Goal: Complete Application Form: Complete application form

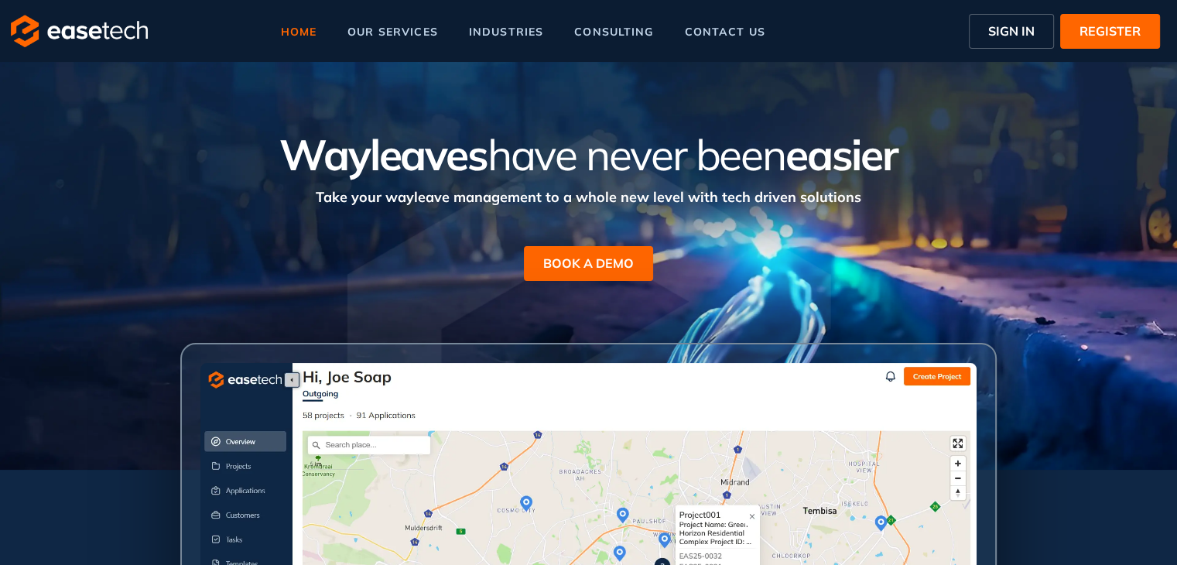
click at [1017, 36] on span "SIGN IN" at bounding box center [1011, 31] width 46 height 19
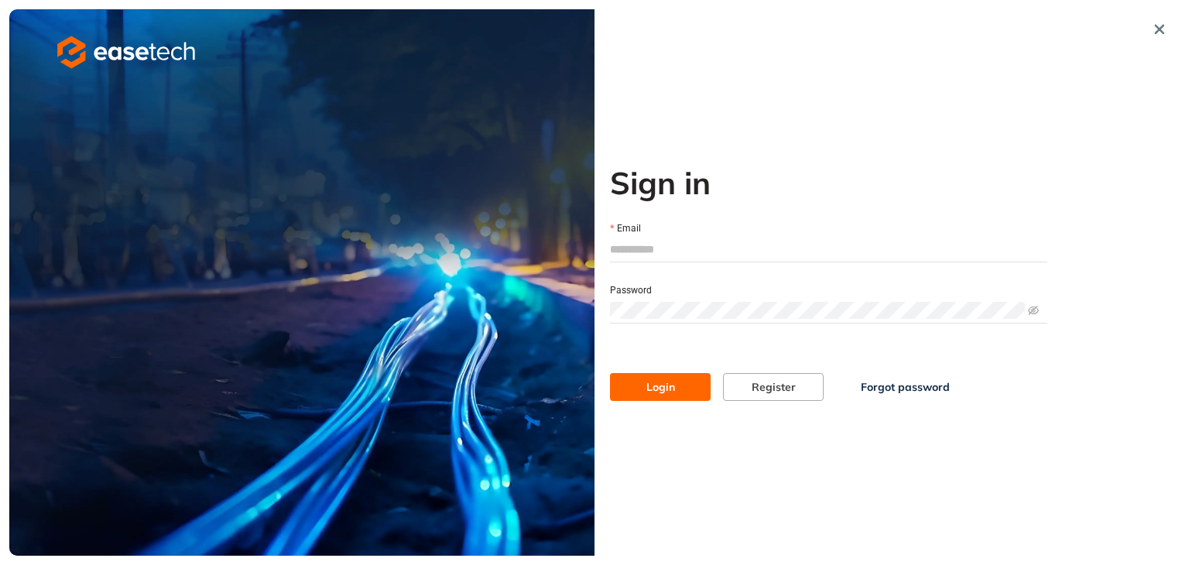
type input "**********"
click at [664, 389] on span "Login" at bounding box center [660, 386] width 29 height 17
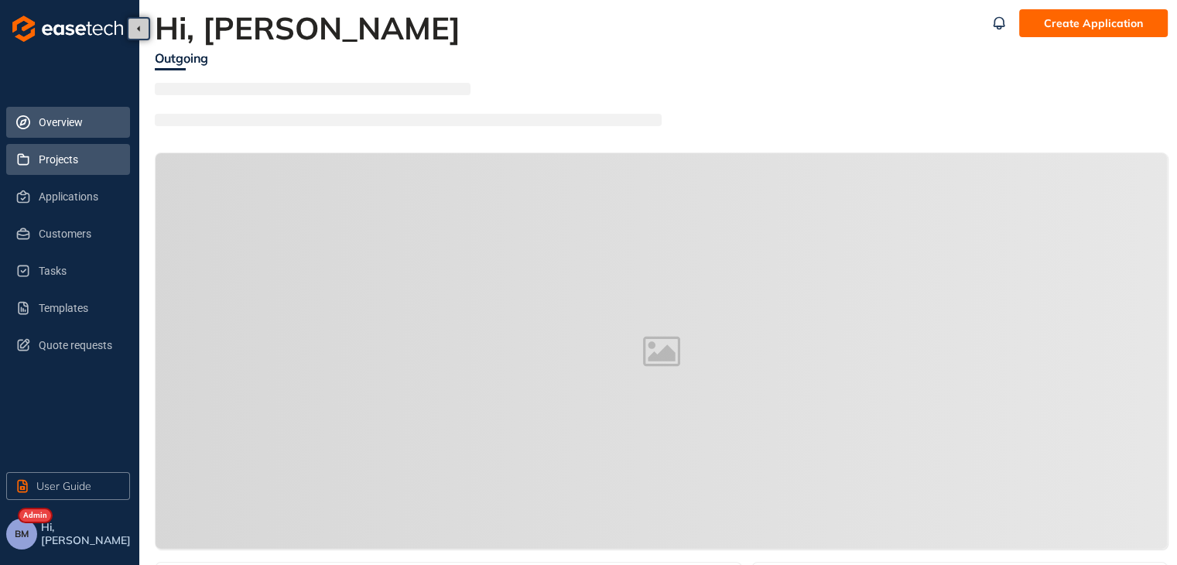
click at [54, 165] on span "Projects" at bounding box center [78, 159] width 79 height 31
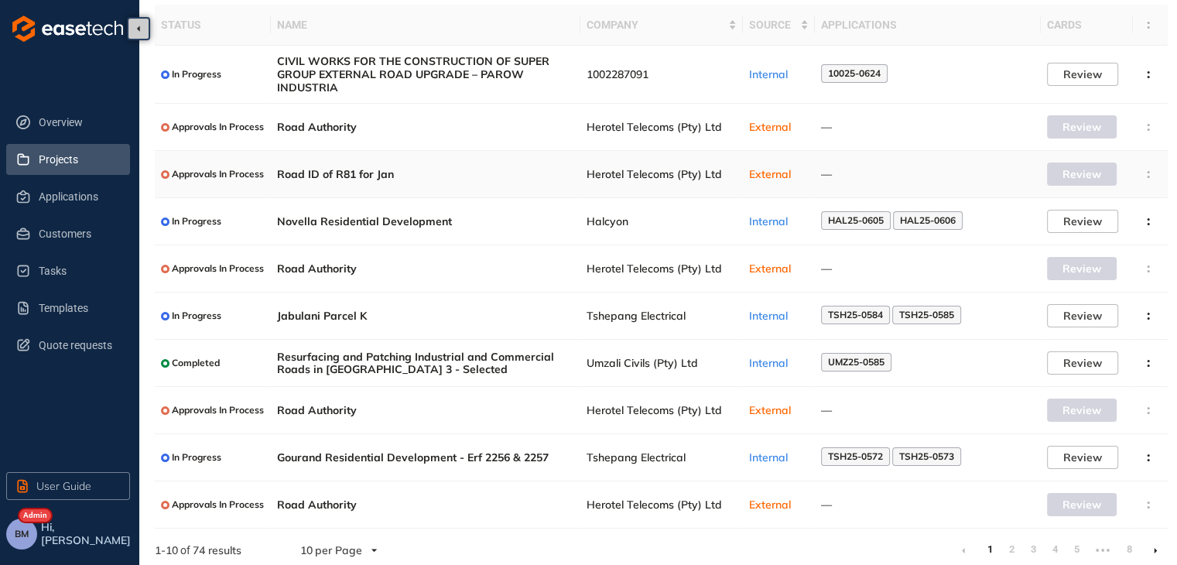
scroll to position [111, 0]
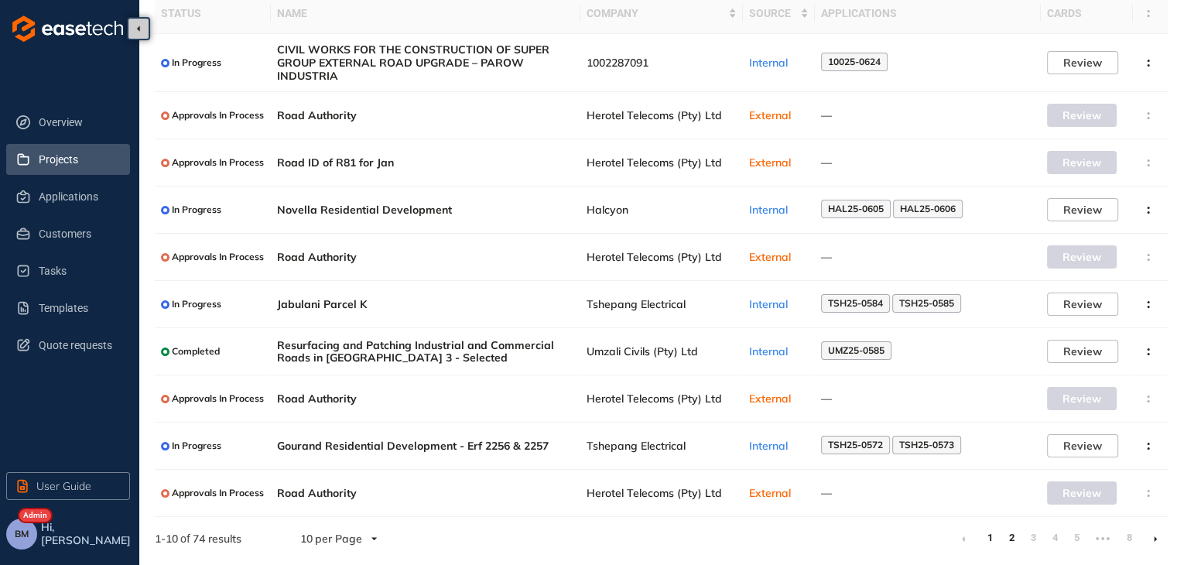
click at [1009, 537] on link "2" at bounding box center [1011, 537] width 15 height 23
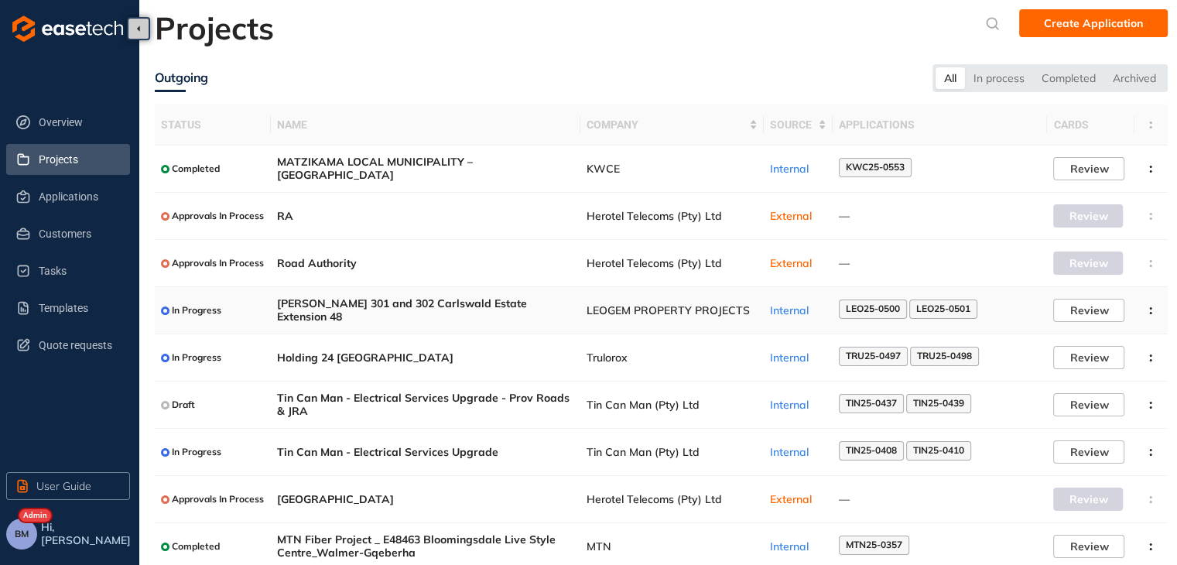
click at [589, 310] on span "LEOGEM PROPERTY PROJECTS" at bounding box center [672, 310] width 171 height 13
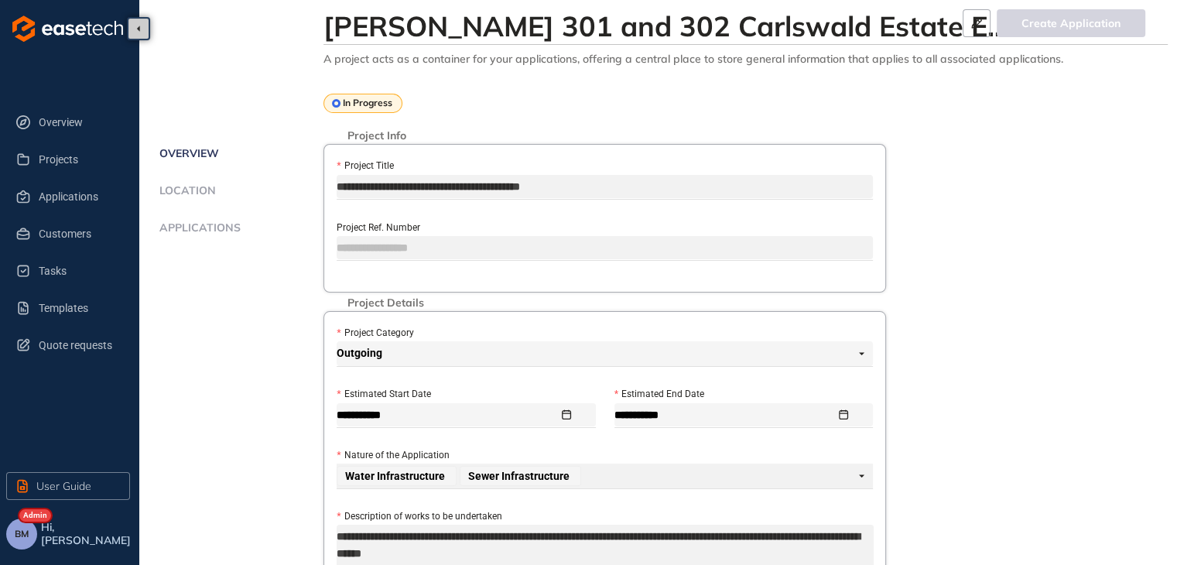
click at [201, 224] on span "Applications" at bounding box center [198, 227] width 86 height 13
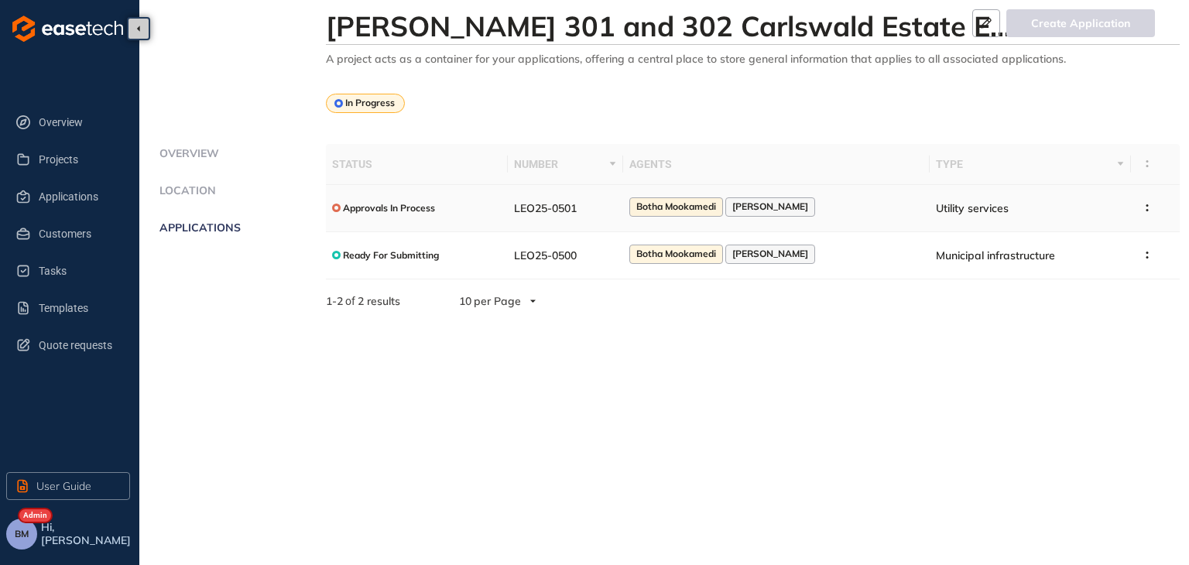
click at [577, 207] on span "LEO25-0501" at bounding box center [545, 208] width 63 height 14
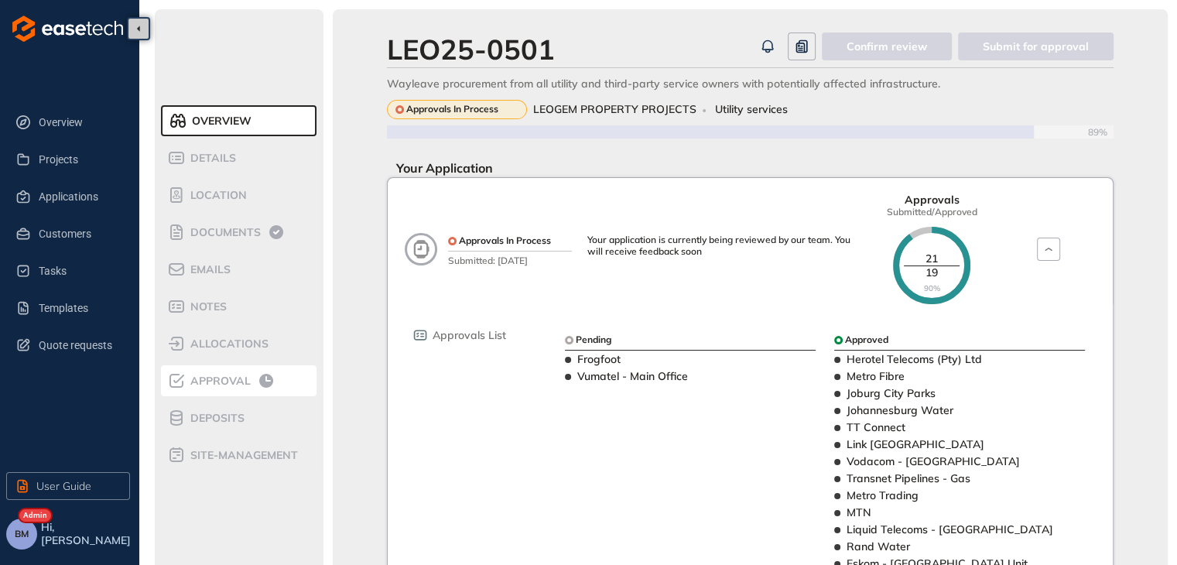
click at [204, 387] on div "Approval" at bounding box center [233, 381] width 132 height 19
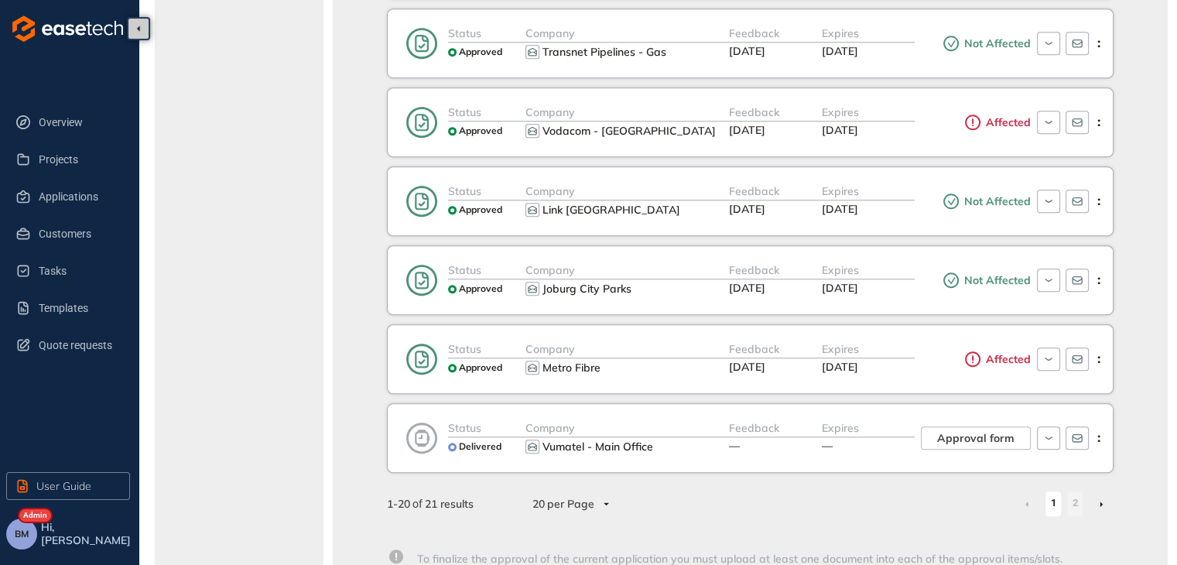
scroll to position [1316, 0]
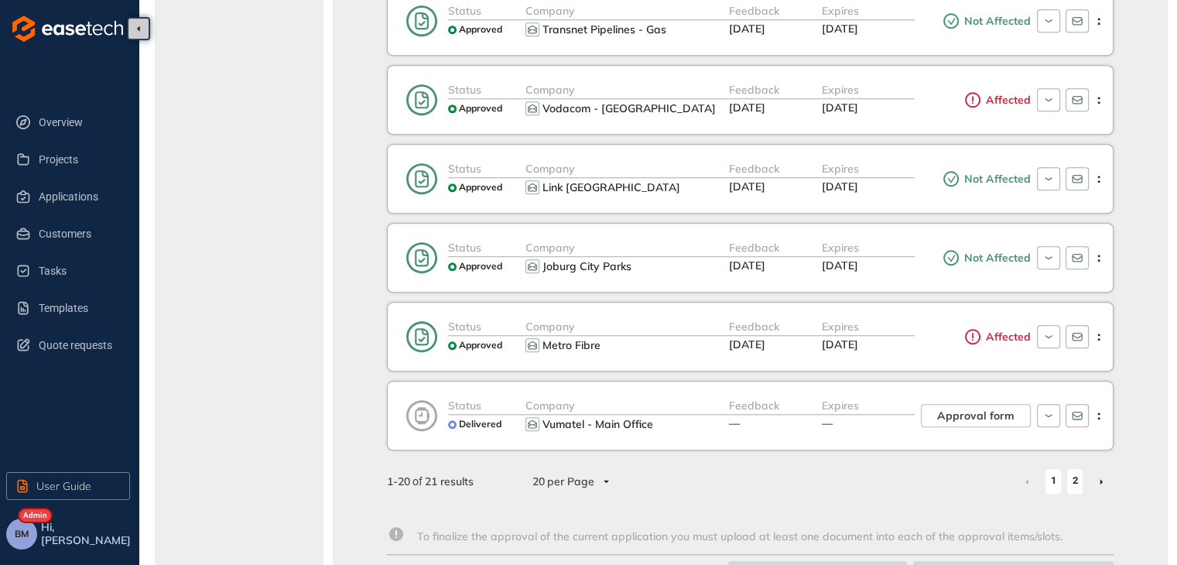
click at [1075, 474] on link "2" at bounding box center [1074, 480] width 15 height 23
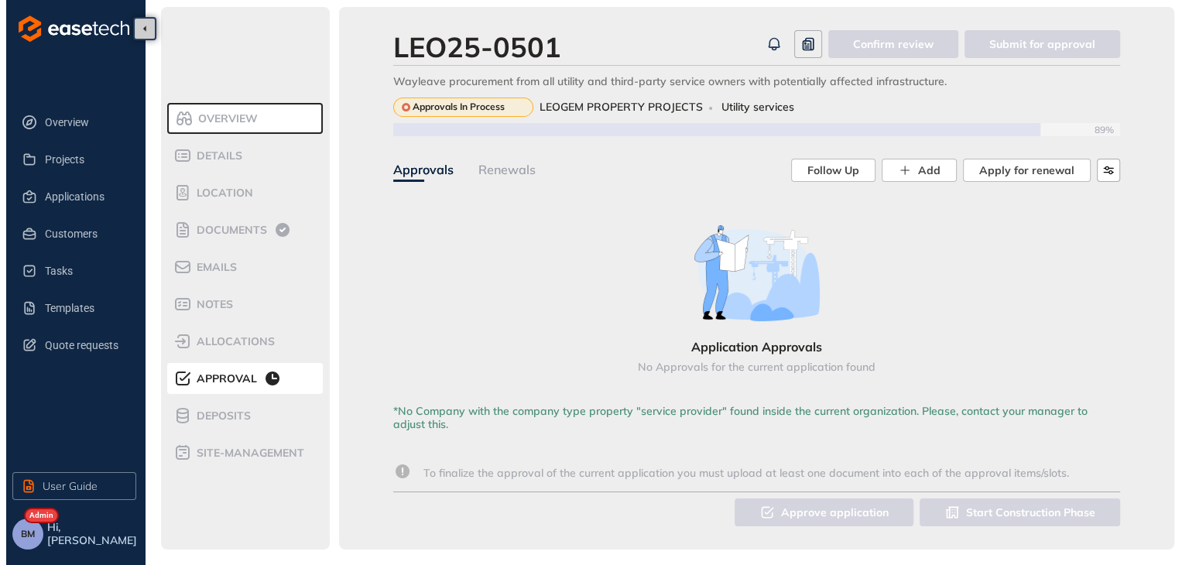
scroll to position [2, 0]
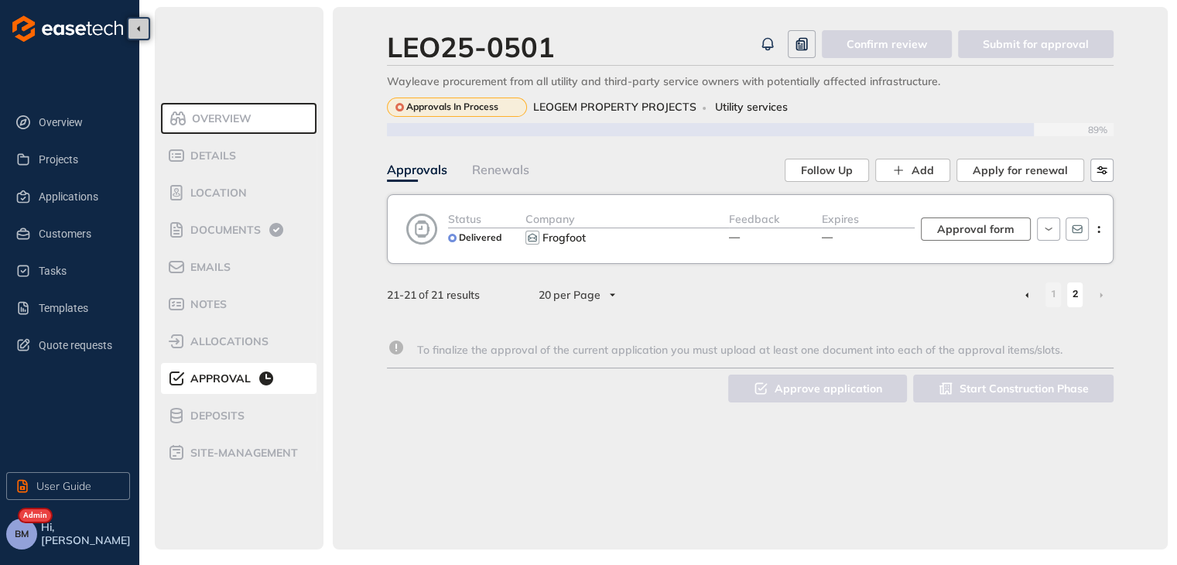
click at [961, 226] on span "Approval form" at bounding box center [975, 229] width 77 height 17
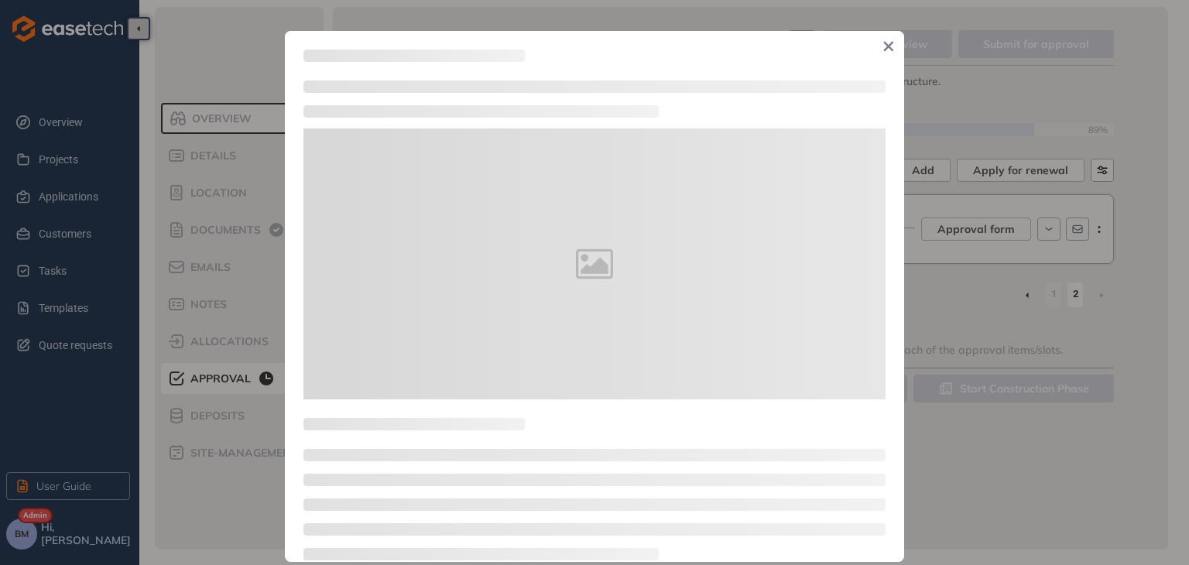
type textarea "**********"
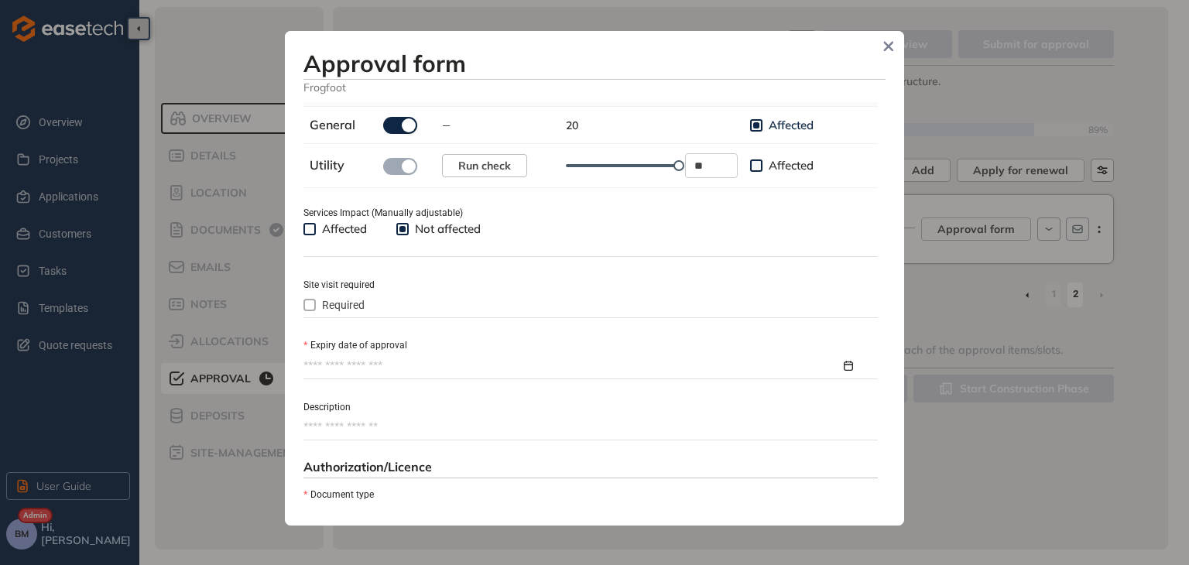
scroll to position [542, 0]
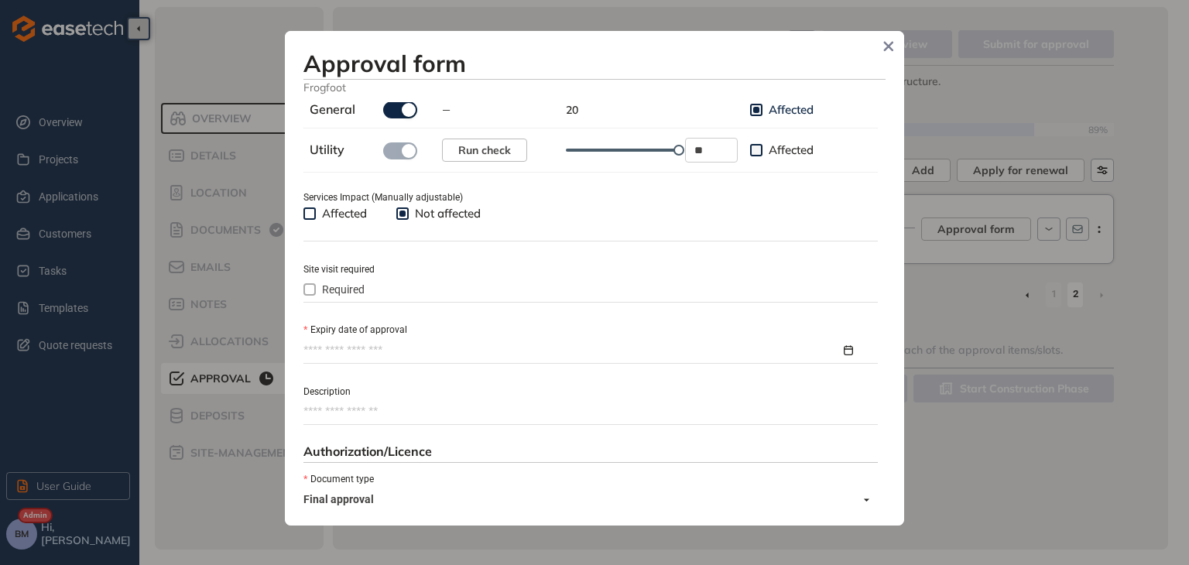
click at [342, 350] on input "Expiry date of approval" at bounding box center [571, 350] width 537 height 17
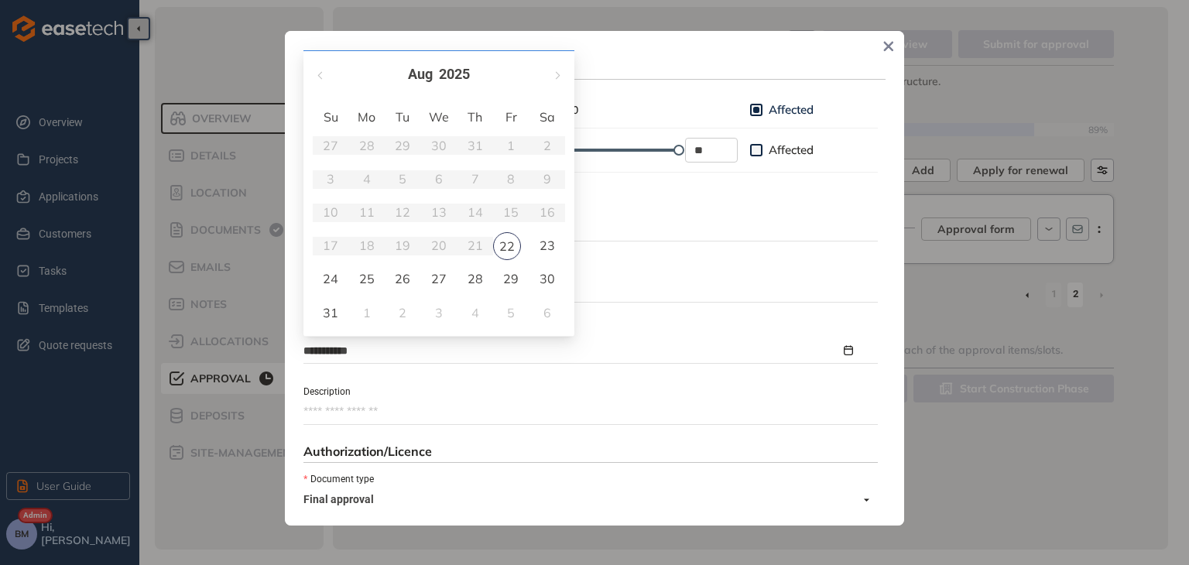
type input "**********"
click at [554, 77] on span "button" at bounding box center [557, 76] width 8 height 8
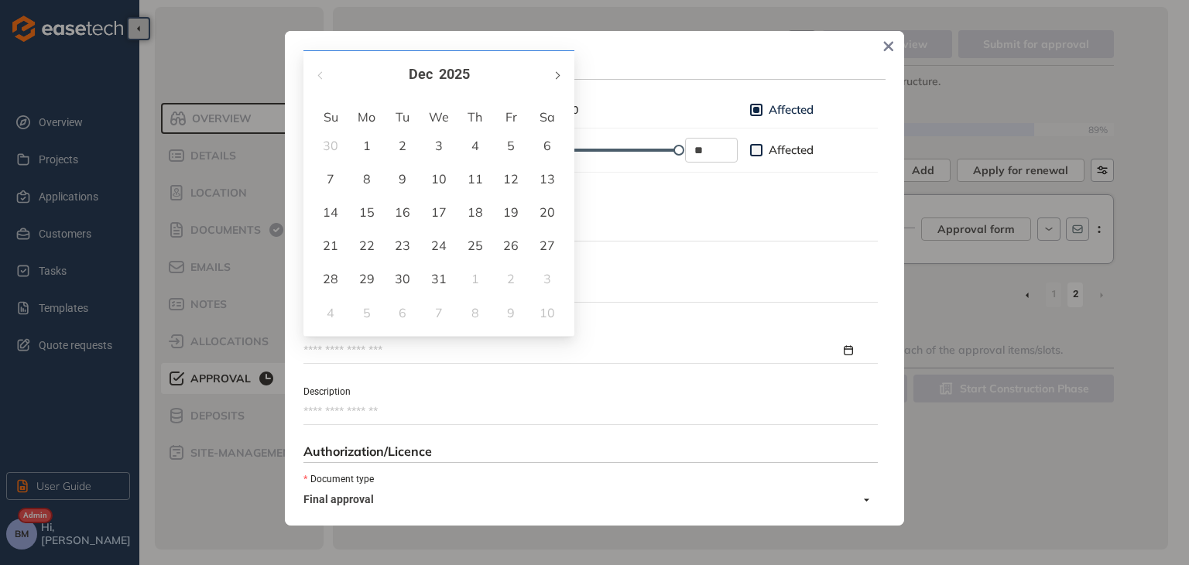
click at [554, 77] on span "button" at bounding box center [557, 76] width 8 height 8
type input "**********"
click at [325, 251] on div "22" at bounding box center [330, 245] width 19 height 19
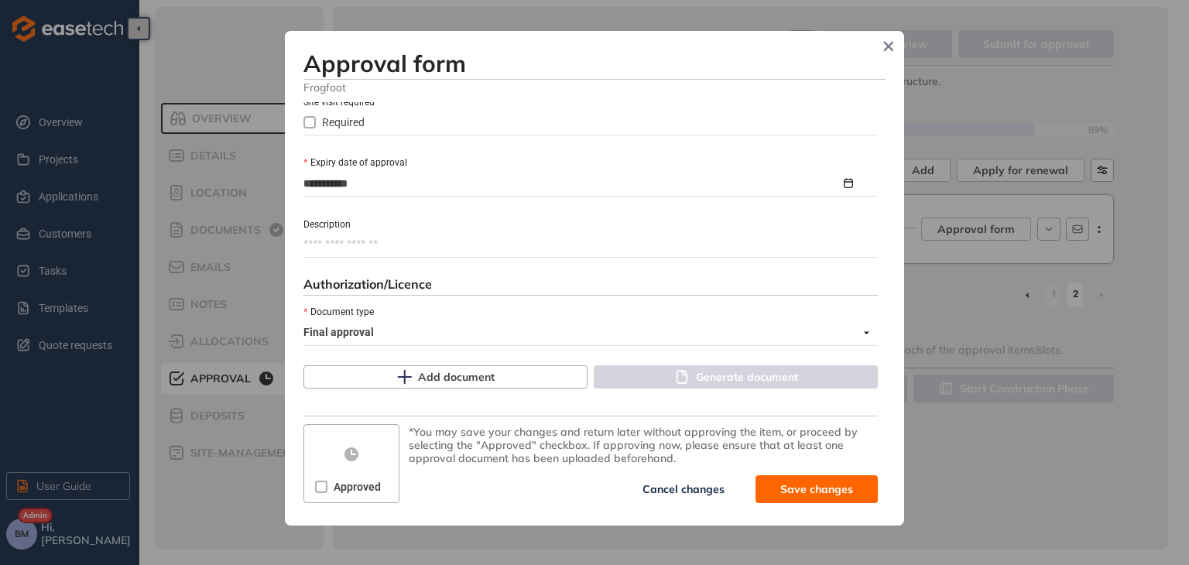
scroll to position [710, 0]
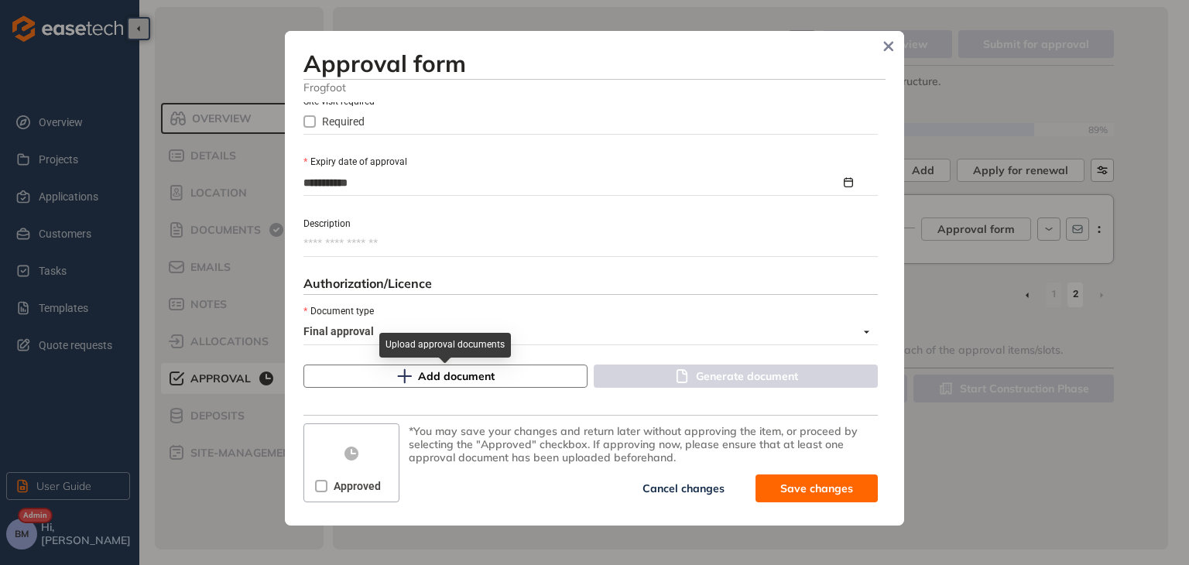
click at [413, 370] on button "Add document" at bounding box center [445, 376] width 284 height 23
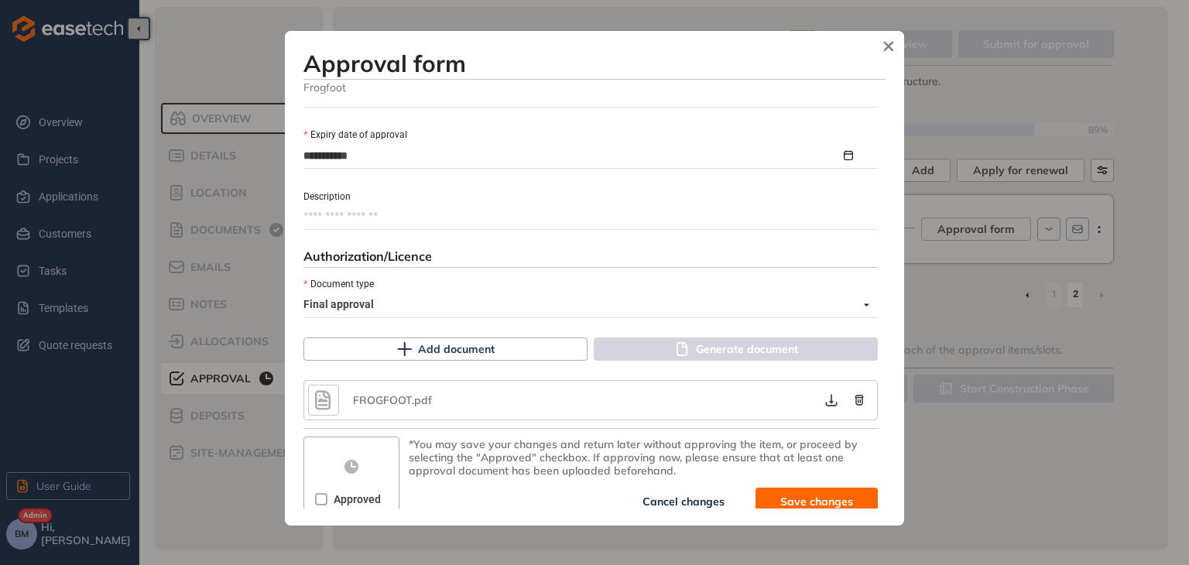
scroll to position [750, 0]
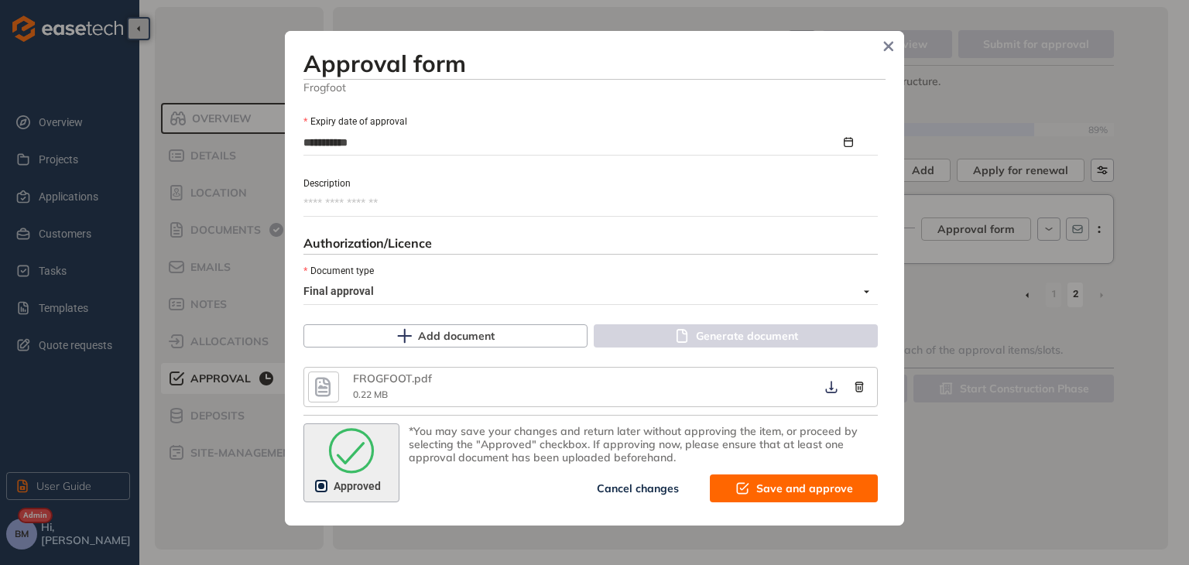
click at [757, 481] on span "Save and approve" at bounding box center [804, 488] width 97 height 17
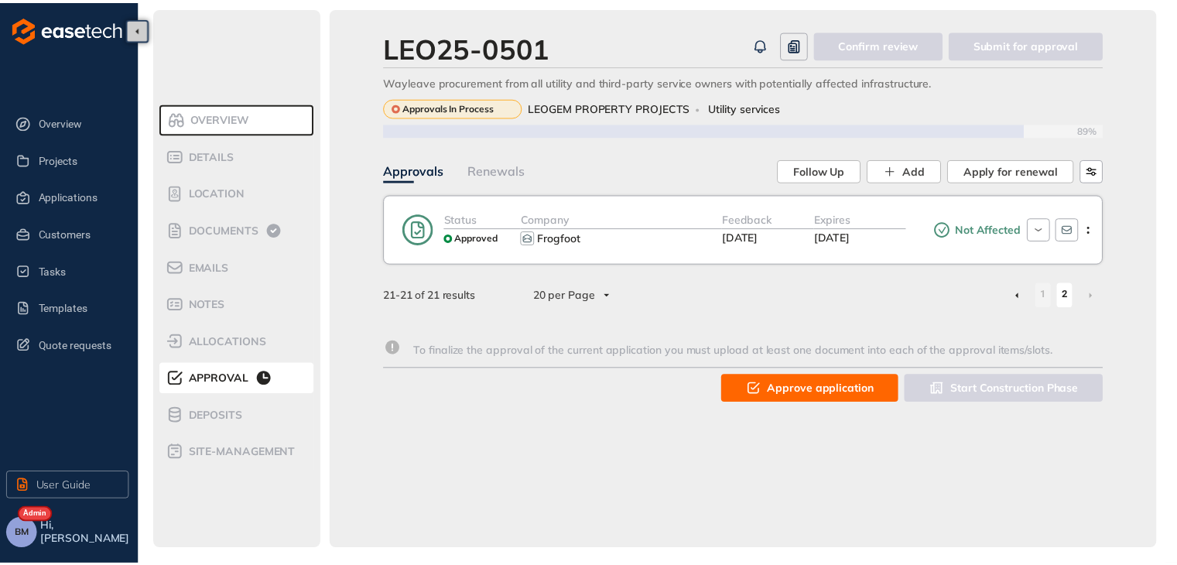
scroll to position [946, 0]
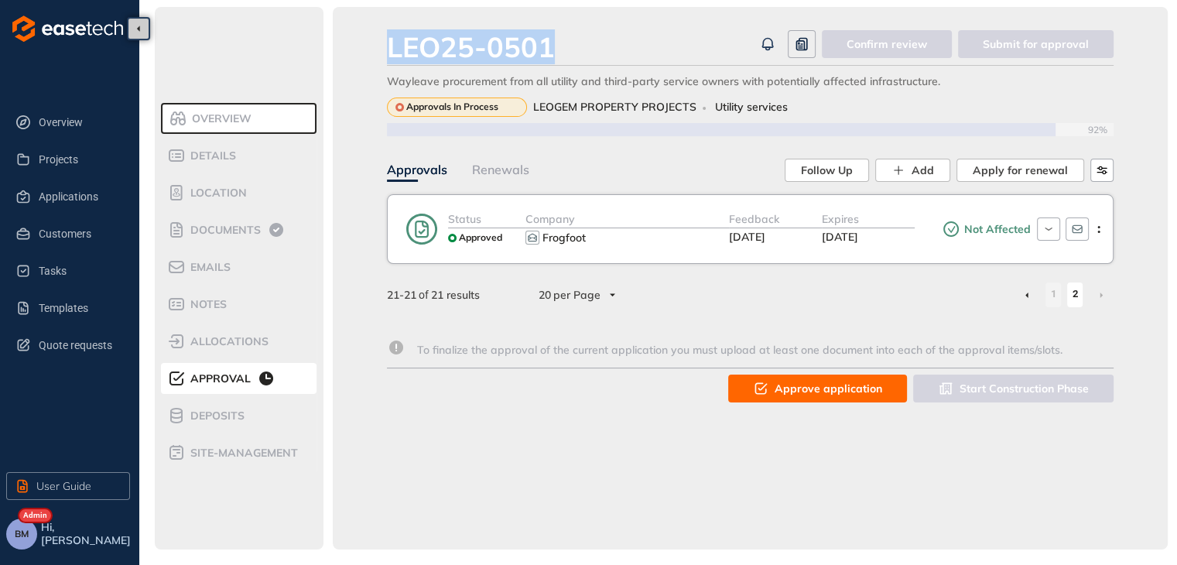
drag, startPoint x: 556, startPoint y: 41, endPoint x: 391, endPoint y: 56, distance: 166.3
click at [391, 56] on div "LEO25-0501" at bounding box center [570, 46] width 367 height 33
copy div "LEO25-0501"
